Goal: Information Seeking & Learning: Compare options

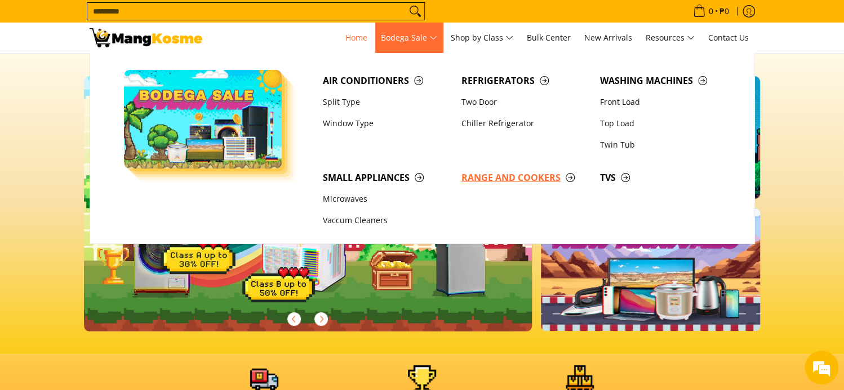
click at [507, 174] on span "Range and Cookers" at bounding box center [525, 178] width 127 height 14
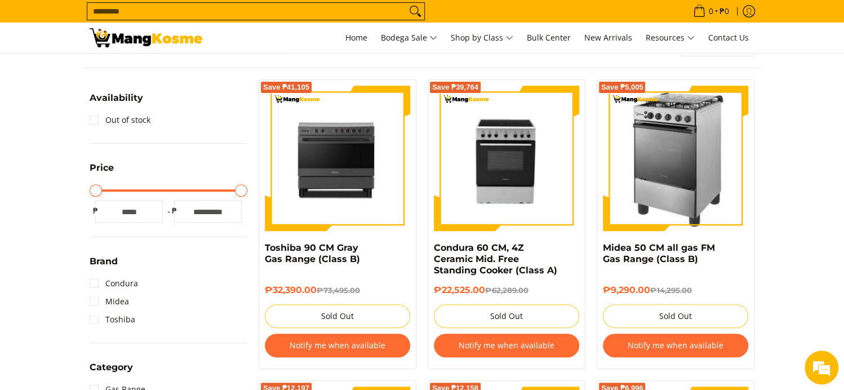
scroll to position [169, 0]
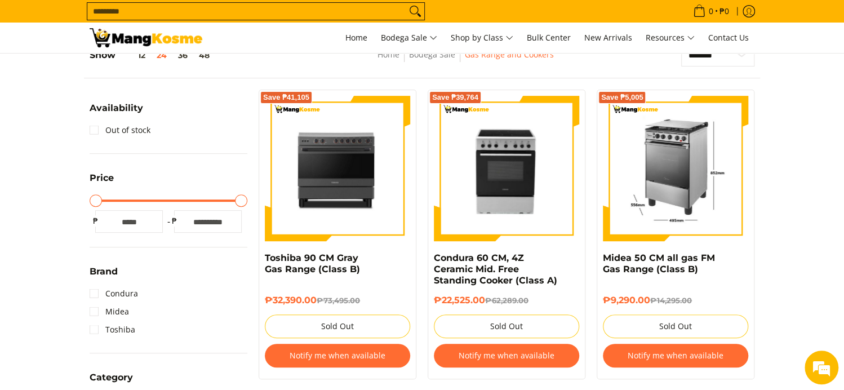
click at [649, 180] on img at bounding box center [675, 168] width 145 height 145
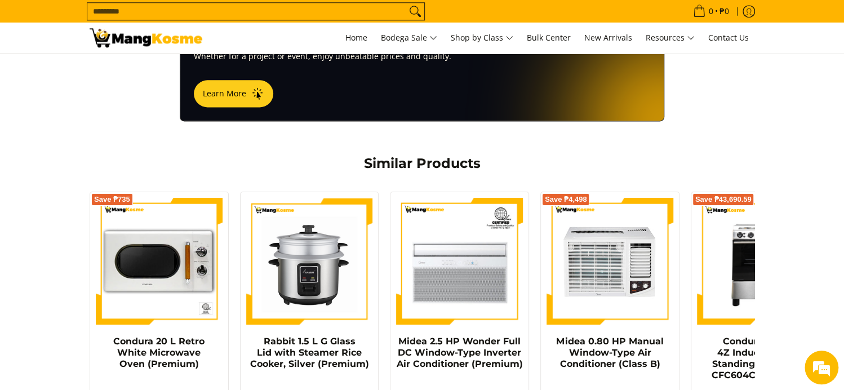
scroll to position [845, 0]
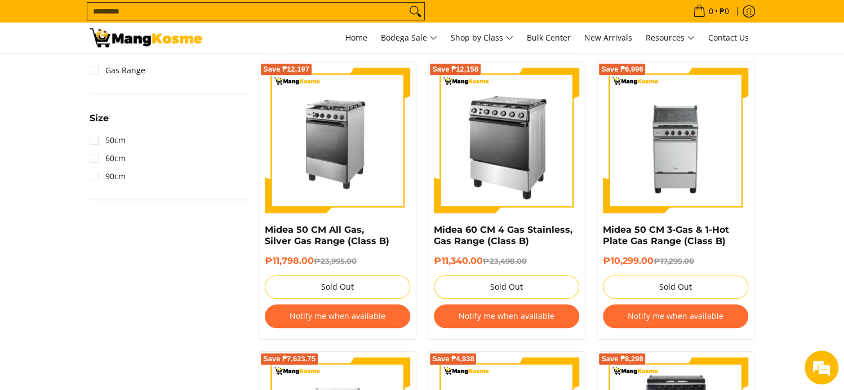
scroll to position [507, 0]
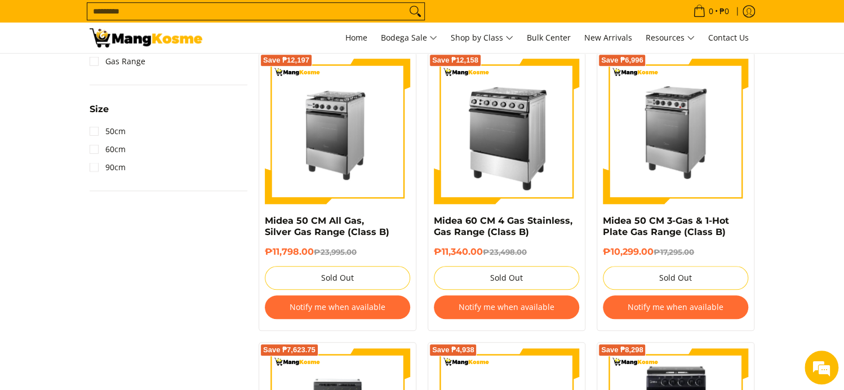
click at [657, 157] on img at bounding box center [675, 131] width 145 height 145
